Goal: Communication & Community: Participate in discussion

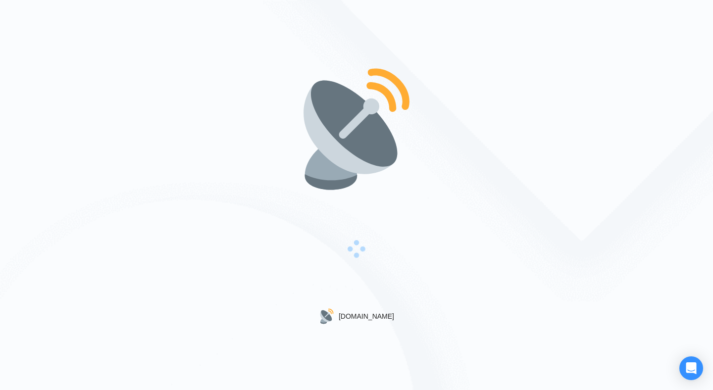
click at [228, 165] on div "[DOMAIN_NAME]" at bounding box center [356, 195] width 713 height 390
click at [273, 87] on div "[DOMAIN_NAME]" at bounding box center [356, 195] width 713 height 390
click at [204, 99] on div "[DOMAIN_NAME]" at bounding box center [356, 195] width 713 height 390
click at [630, 126] on div "[DOMAIN_NAME]" at bounding box center [356, 195] width 713 height 390
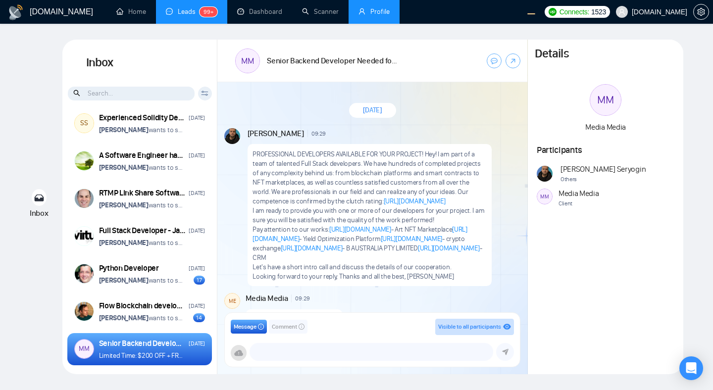
scroll to position [1103, 0]
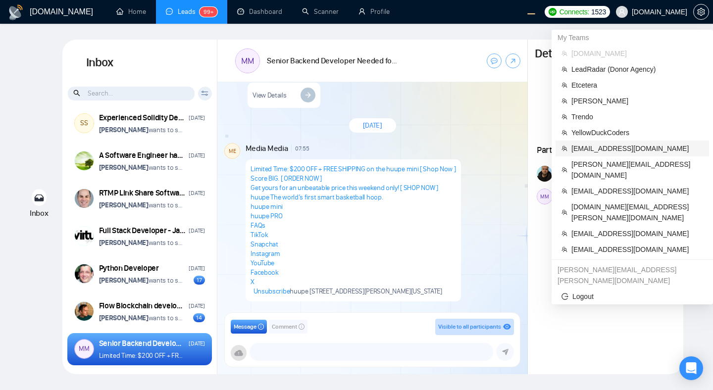
click at [592, 148] on span "workwiseupworkgency@gmail.com" at bounding box center [637, 148] width 132 height 11
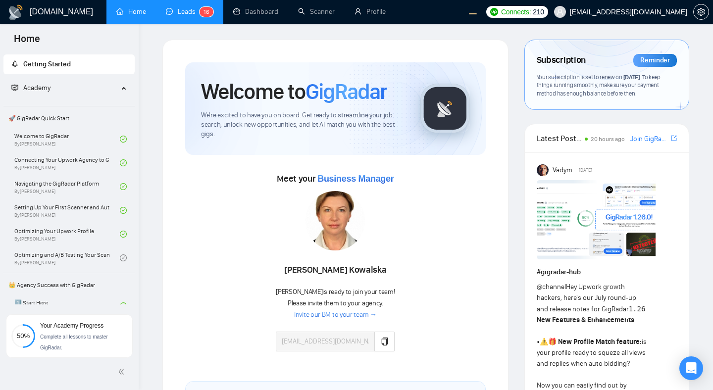
click at [181, 7] on link "Leads 1 6" at bounding box center [190, 11] width 48 height 8
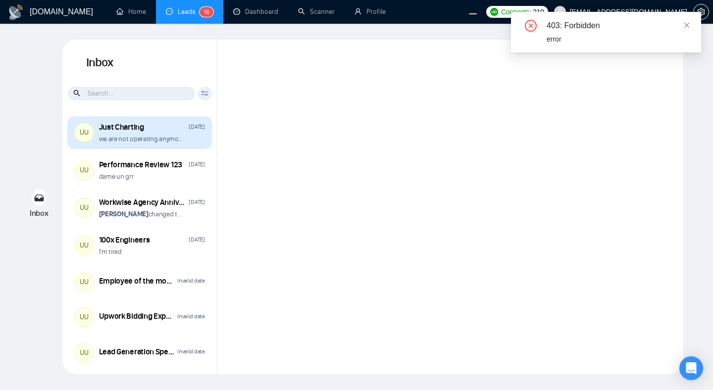
click at [139, 136] on p "we are not operating anymore" at bounding box center [141, 138] width 85 height 9
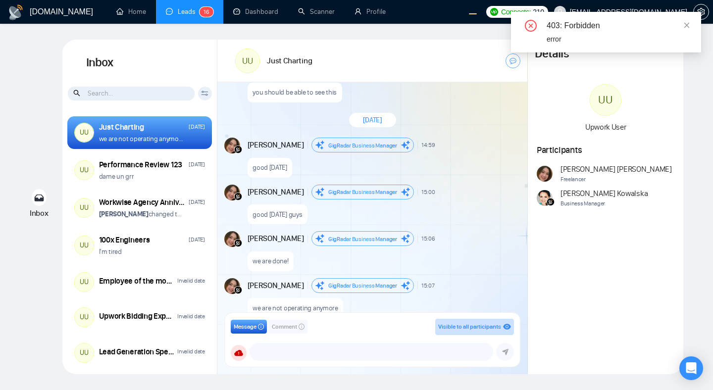
scroll to position [787, 0]
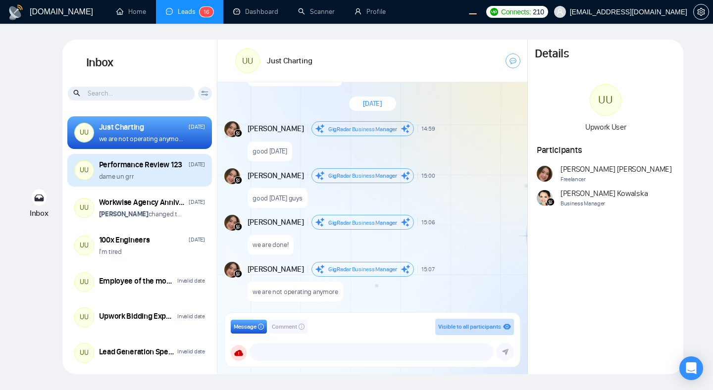
click at [168, 184] on div "UU Performance Review 123 Tuesday dame un grr" at bounding box center [139, 170] width 145 height 33
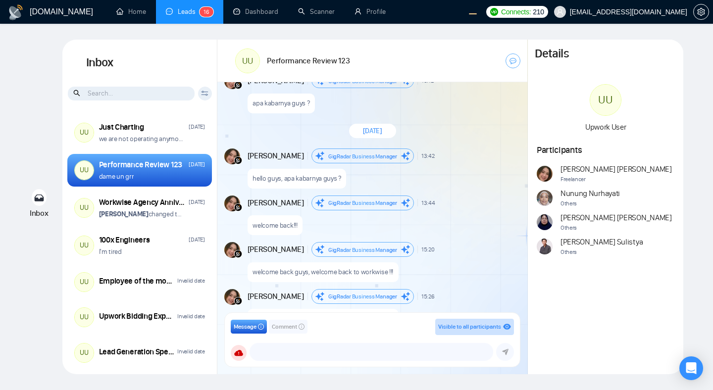
scroll to position [1908, 0]
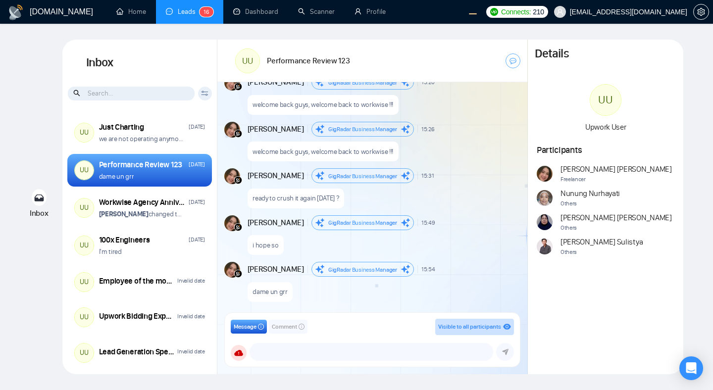
click at [365, 173] on span "GigRadar Business Manager" at bounding box center [362, 176] width 69 height 7
click at [409, 213] on div "August 27, 2025 **Andrian Marsella** changed the room name from "Performance Re…" at bounding box center [372, 200] width 310 height 237
click at [477, 182] on div "Andrian Marsella GigRadar Business Manager 15:31 New Message" at bounding box center [383, 175] width 271 height 15
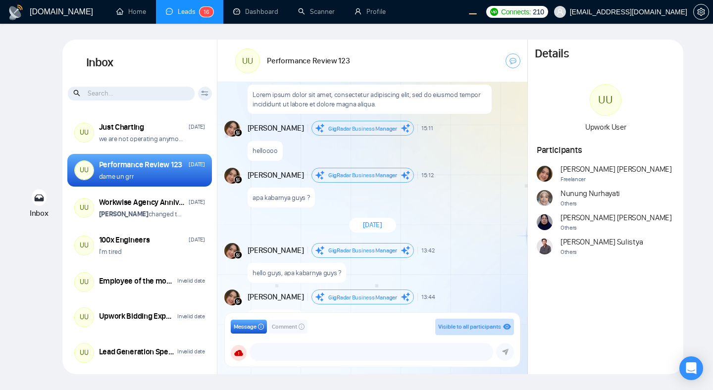
scroll to position [1955, 0]
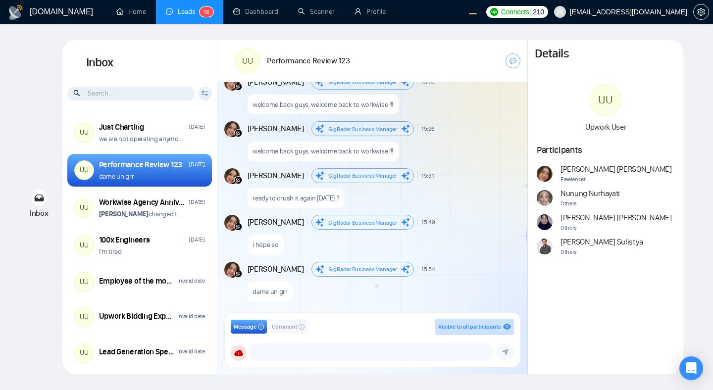
click at [375, 224] on span "GigRadar Business Manager" at bounding box center [362, 222] width 69 height 7
click at [369, 224] on span "GigRadar Business Manager" at bounding box center [362, 222] width 69 height 7
click at [466, 171] on div "Andrian Marsella GigRadar Business Manager 15:31 New Message" at bounding box center [383, 175] width 271 height 15
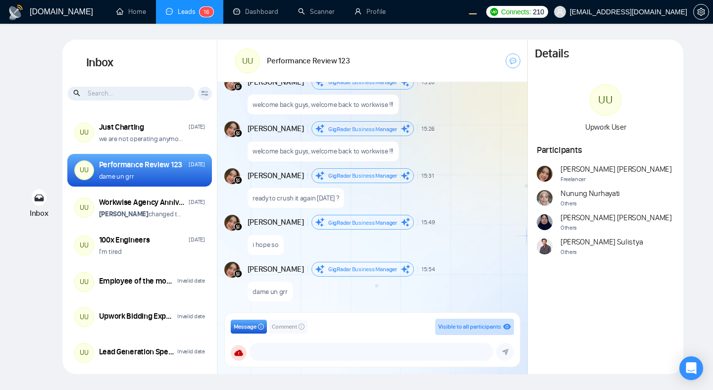
click at [470, 163] on div "August 27, 2025 Andrian Marsella GigRadar Business Manager 13:59 New Message Yo…" at bounding box center [372, 200] width 310 height 237
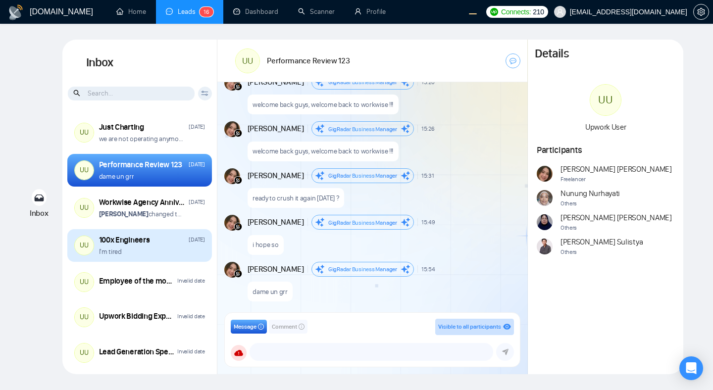
click at [166, 252] on div "I'm tired" at bounding box center [152, 251] width 106 height 9
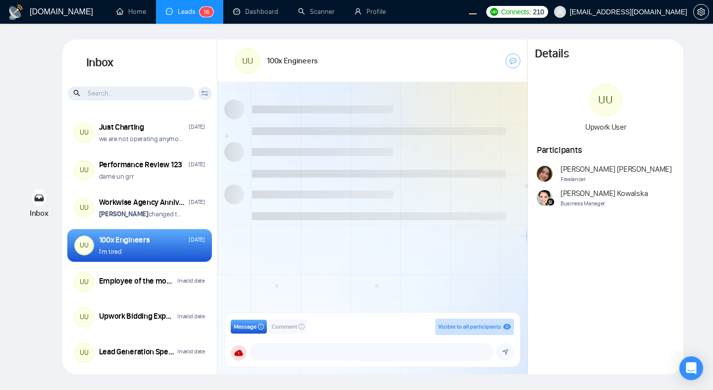
scroll to position [841, 0]
